Goal: Task Accomplishment & Management: Manage account settings

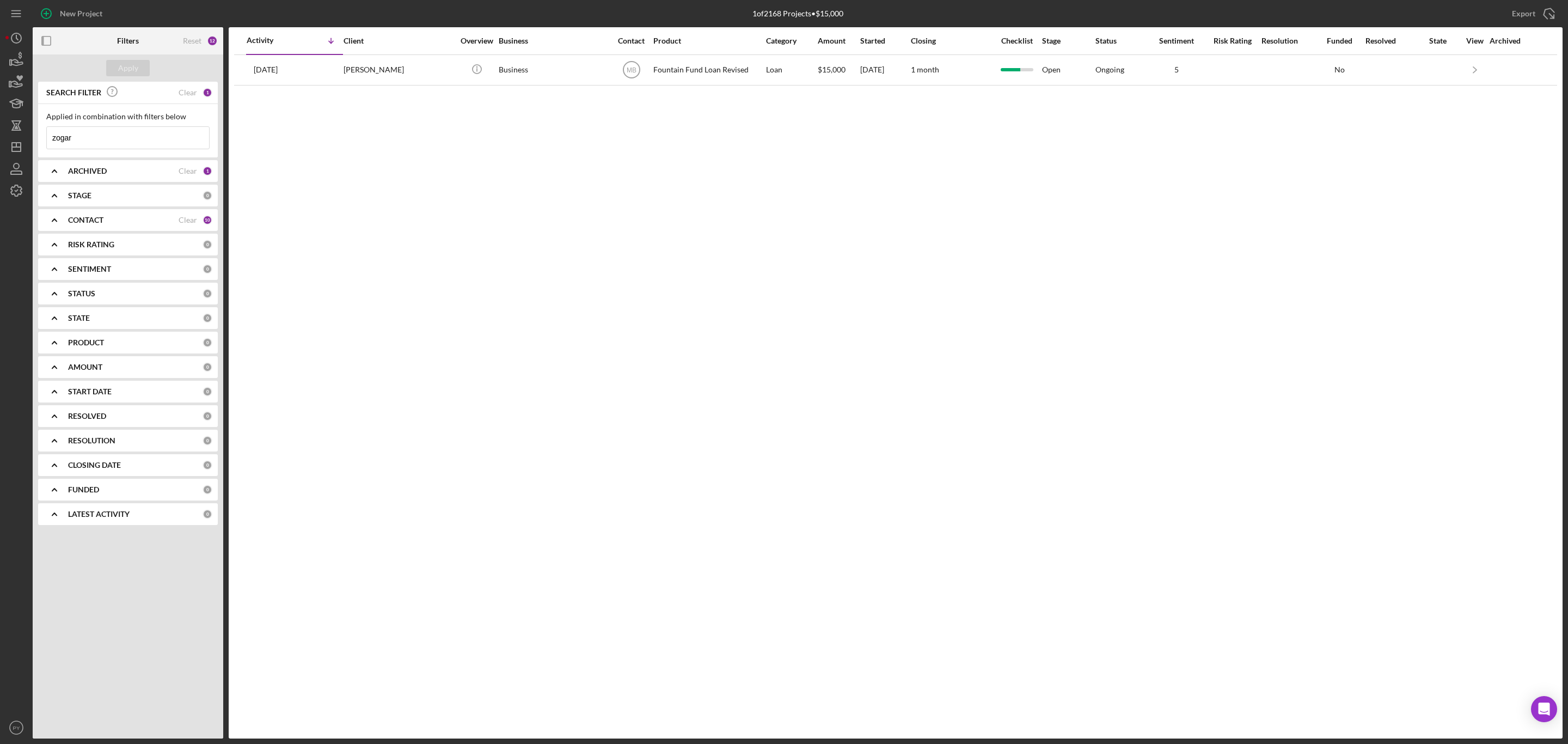
click at [151, 141] on input "zogar" at bounding box center [127, 137] width 162 height 22
type input "z"
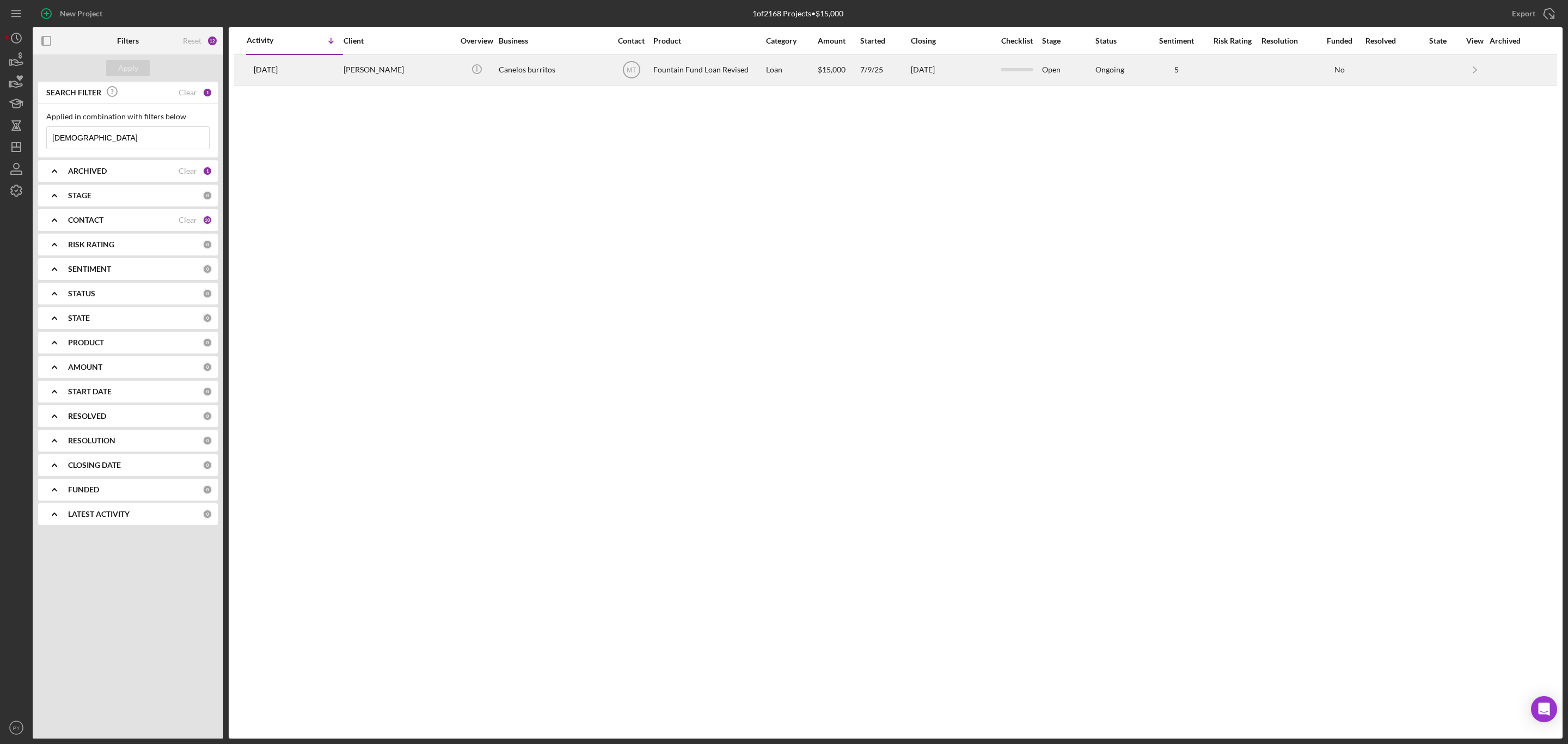
type input "[DEMOGRAPHIC_DATA]"
click at [363, 65] on div "[PERSON_NAME]" at bounding box center [398, 70] width 109 height 28
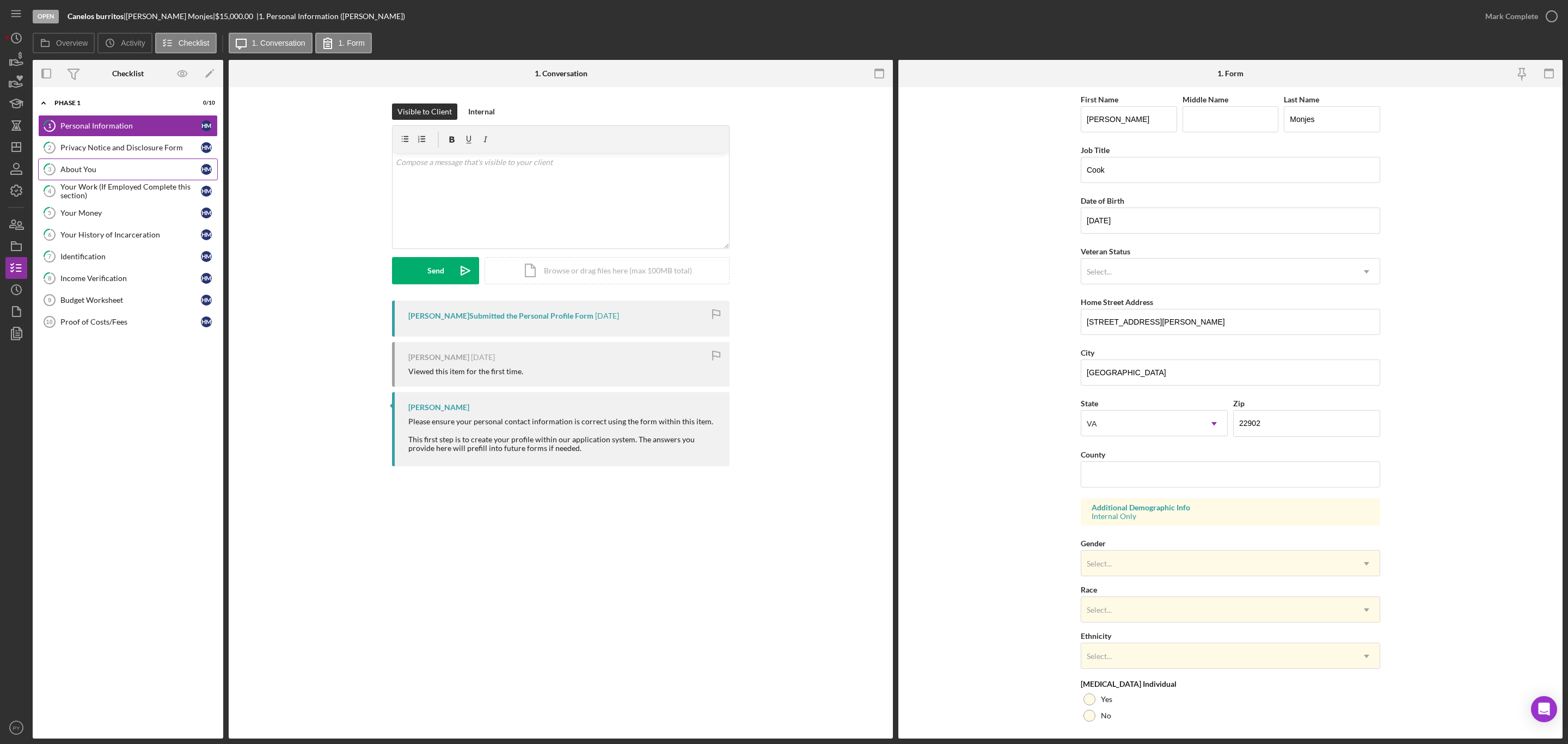
click at [133, 169] on div "About You" at bounding box center [131, 169] width 140 height 9
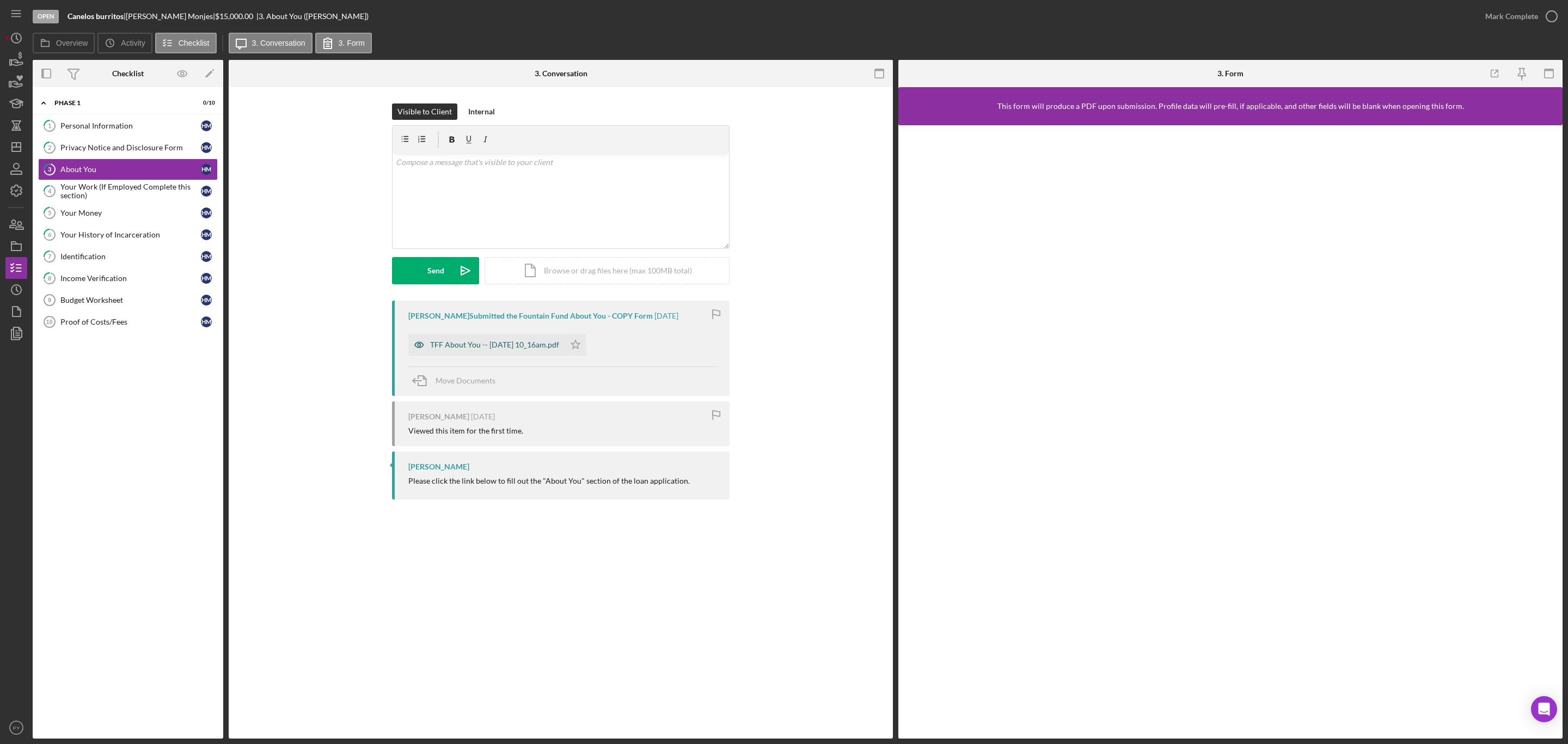
click at [464, 340] on div "TFF About You -- [DATE] 10_16am.pdf" at bounding box center [495, 344] width 129 height 9
